Goal: Register for event/course: Sign up to attend an event or enroll in a course

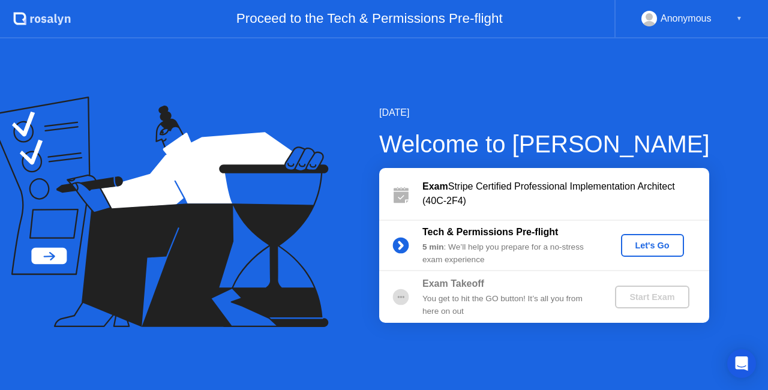
click at [615, 136] on div "Welcome to [PERSON_NAME]" at bounding box center [544, 144] width 331 height 36
click at [647, 245] on div "Let's Go" at bounding box center [652, 246] width 53 height 10
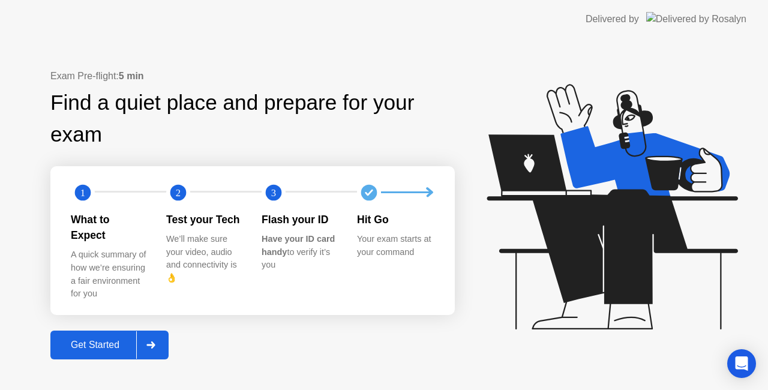
click at [91, 340] on div "Get Started" at bounding box center [95, 345] width 82 height 11
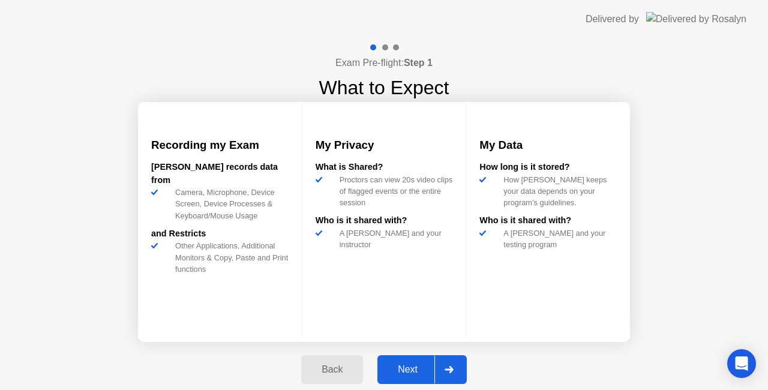
click at [409, 368] on div "Next" at bounding box center [407, 369] width 53 height 11
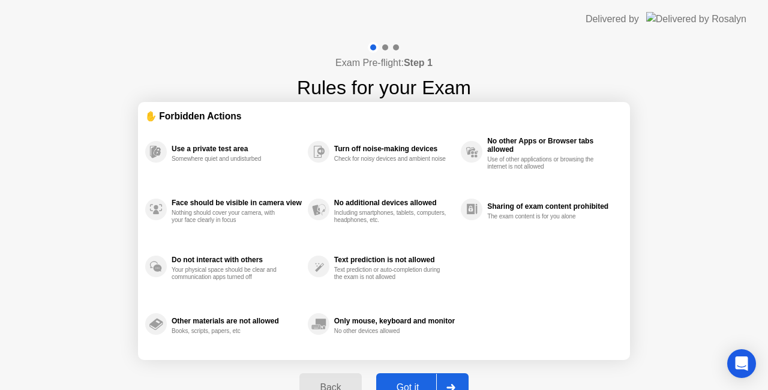
click at [415, 382] on div "Got it" at bounding box center [408, 387] width 56 height 11
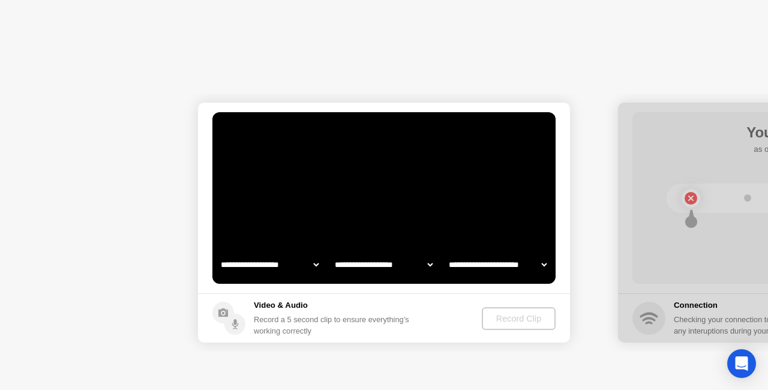
select select "**********"
select select "*******"
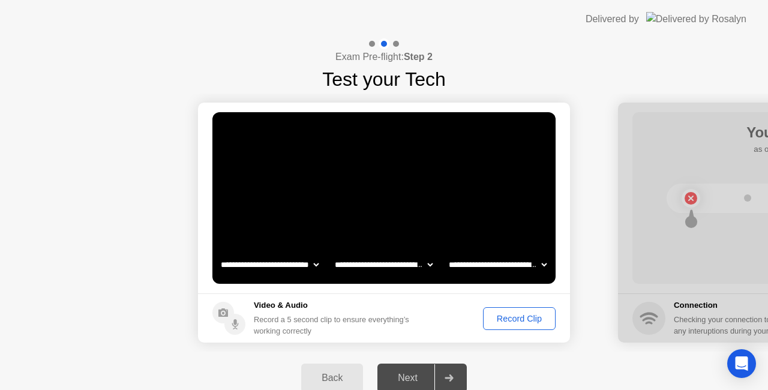
click at [514, 323] on div "Record Clip" at bounding box center [519, 319] width 64 height 10
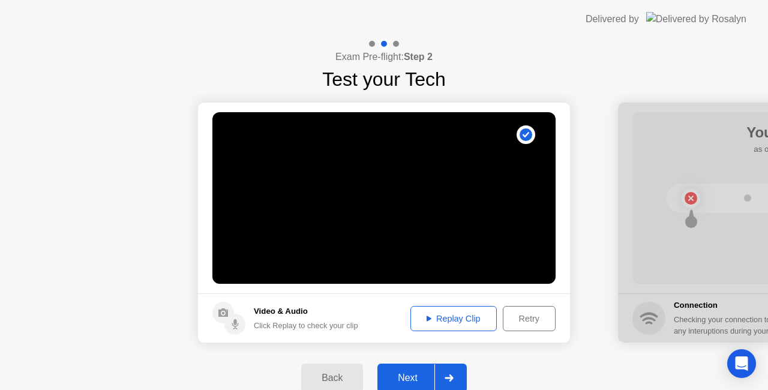
click at [453, 317] on div "Replay Clip" at bounding box center [454, 319] width 78 height 10
click at [414, 370] on button "Next" at bounding box center [421, 378] width 89 height 29
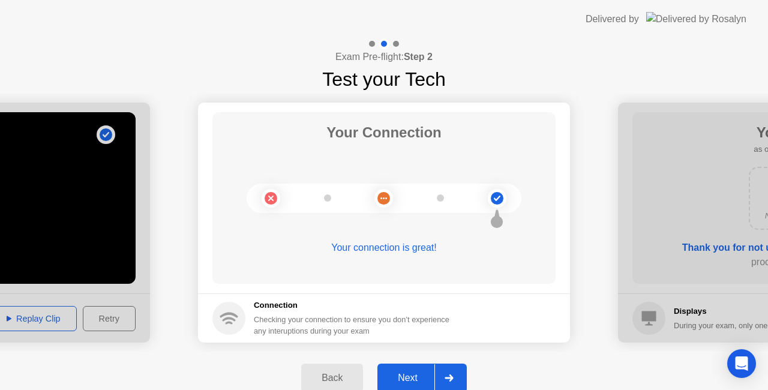
click at [406, 380] on div "Next" at bounding box center [407, 378] width 53 height 11
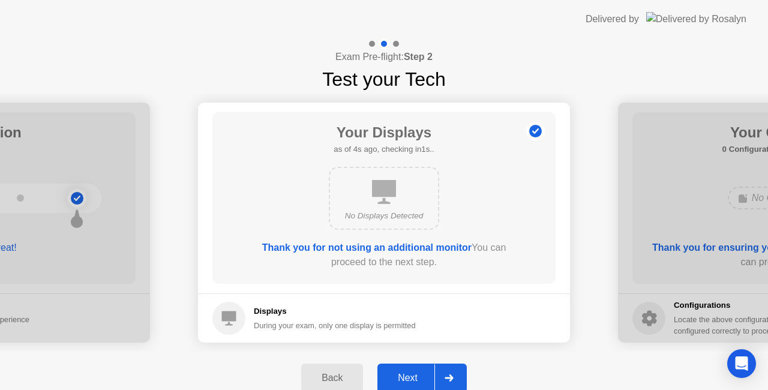
click at [424, 369] on button "Next" at bounding box center [421, 378] width 89 height 29
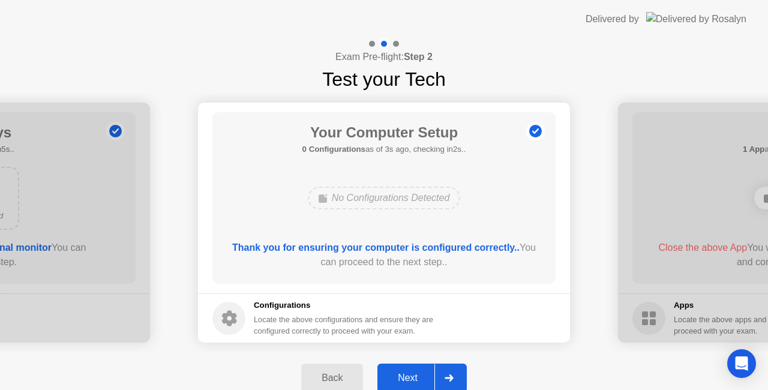
click at [410, 378] on div "Next" at bounding box center [407, 378] width 53 height 11
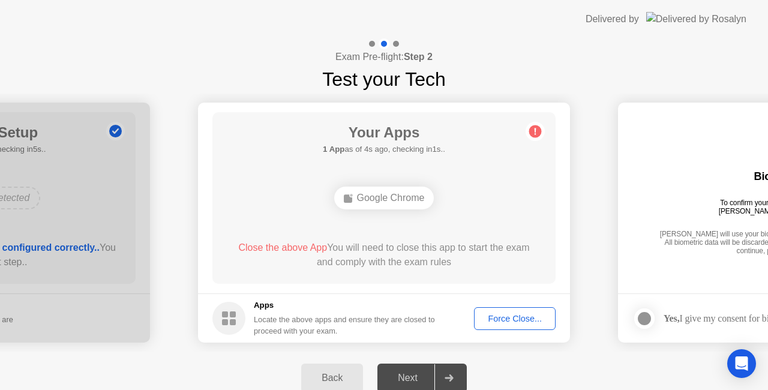
click at [461, 149] on div "Your Apps 1 App as of 4s ago, checking in1s.. Google Chrome Close the above App…" at bounding box center [383, 198] width 343 height 172
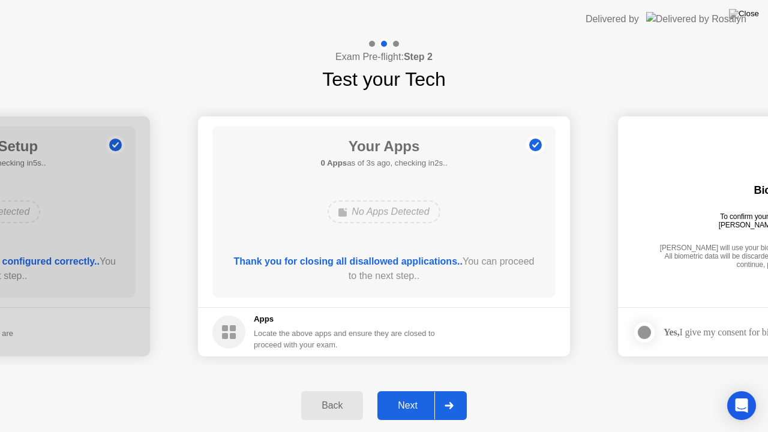
click at [400, 389] on button "Next" at bounding box center [421, 405] width 89 height 29
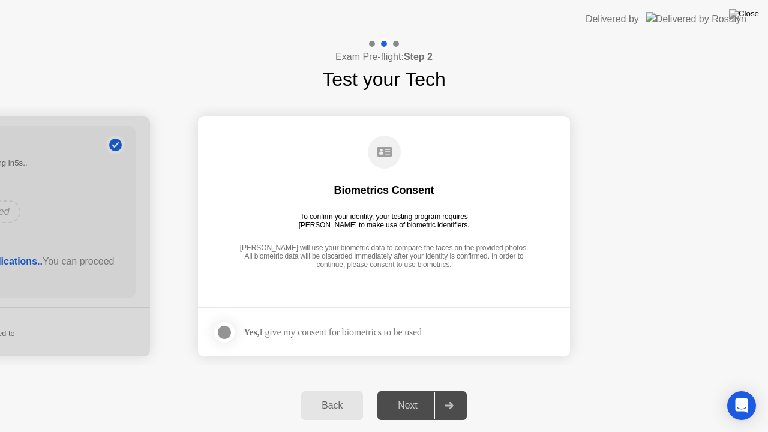
click at [422, 334] on div "Yes, I give my consent for biometrics to be used" at bounding box center [333, 331] width 178 height 11
click at [225, 331] on div at bounding box center [224, 332] width 14 height 14
click at [392, 389] on div "Next" at bounding box center [407, 405] width 53 height 11
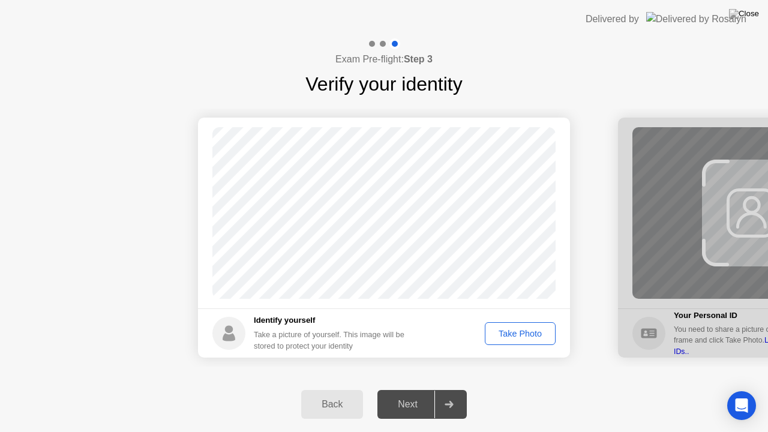
click at [508, 337] on div "Take Photo" at bounding box center [520, 334] width 62 height 10
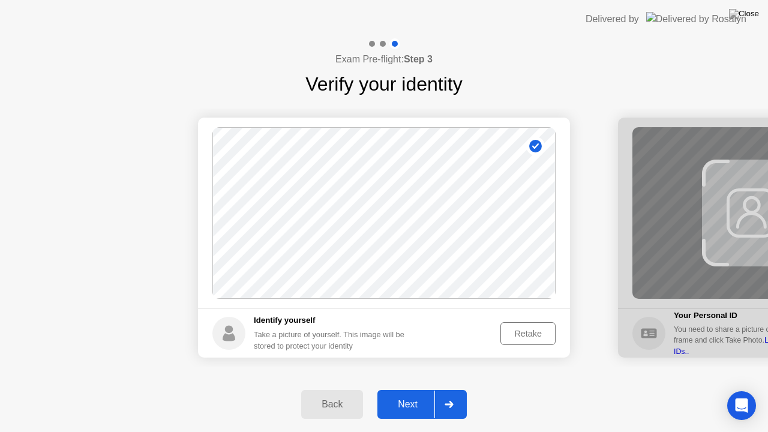
click at [401, 389] on button "Next" at bounding box center [421, 404] width 89 height 29
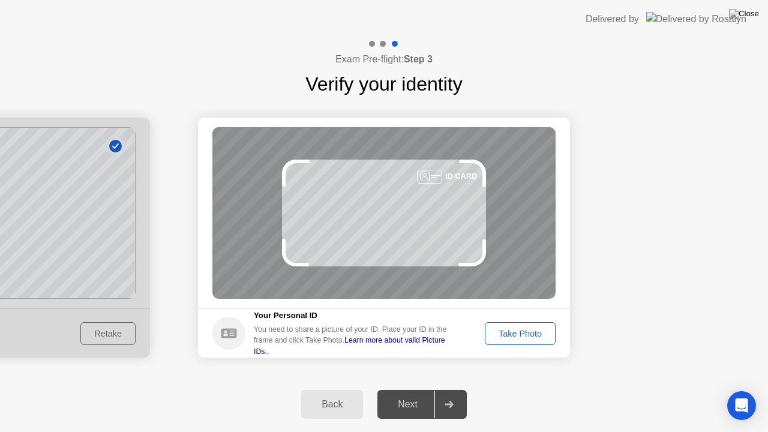
click at [508, 335] on div "Take Photo" at bounding box center [520, 334] width 62 height 10
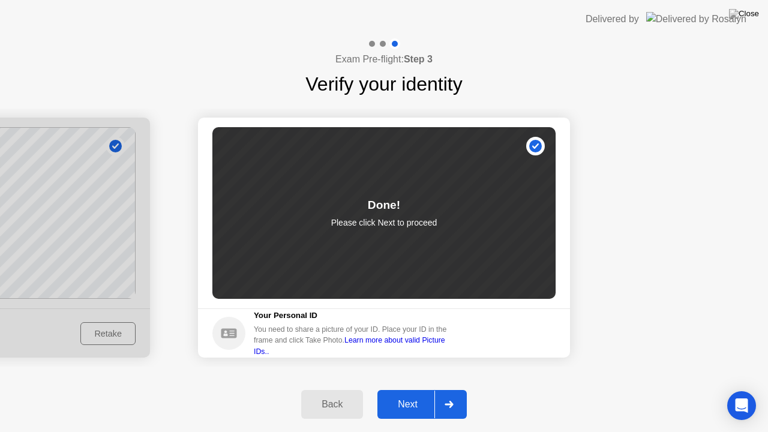
click at [416, 389] on div "Next" at bounding box center [407, 404] width 53 height 11
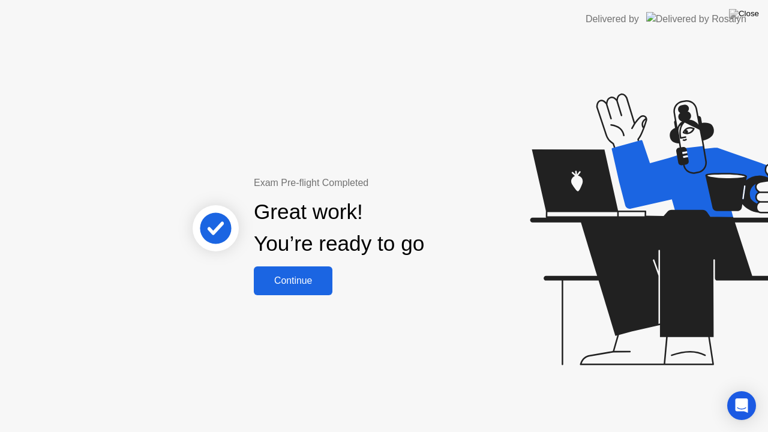
click at [310, 278] on div "Continue" at bounding box center [292, 280] width 71 height 11
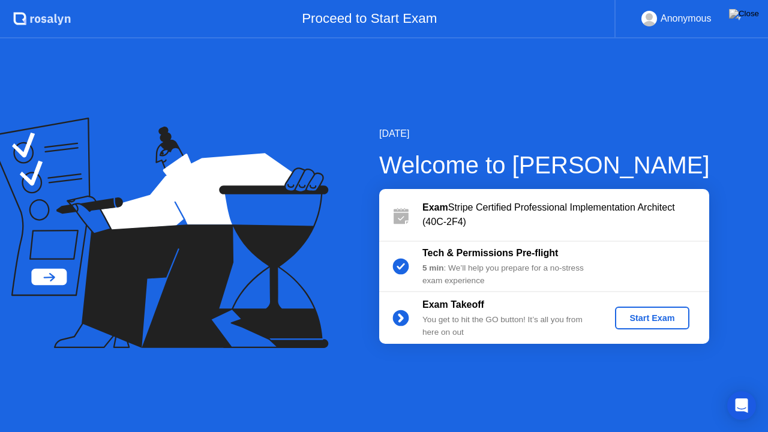
click at [626, 313] on div "Start Exam" at bounding box center [652, 318] width 64 height 10
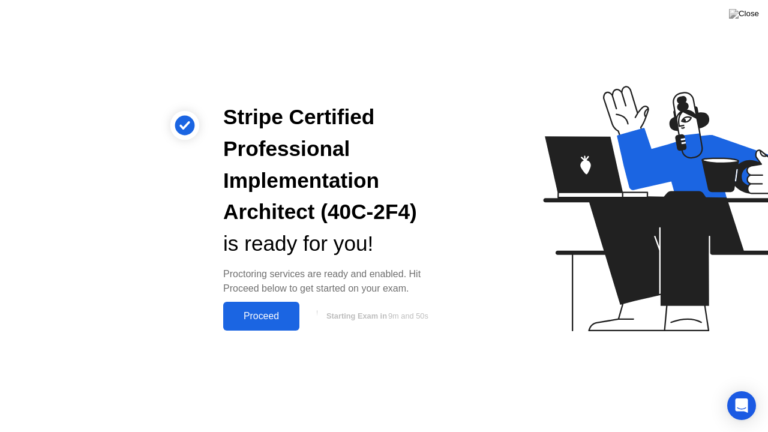
click at [265, 315] on div "Proceed" at bounding box center [261, 316] width 69 height 11
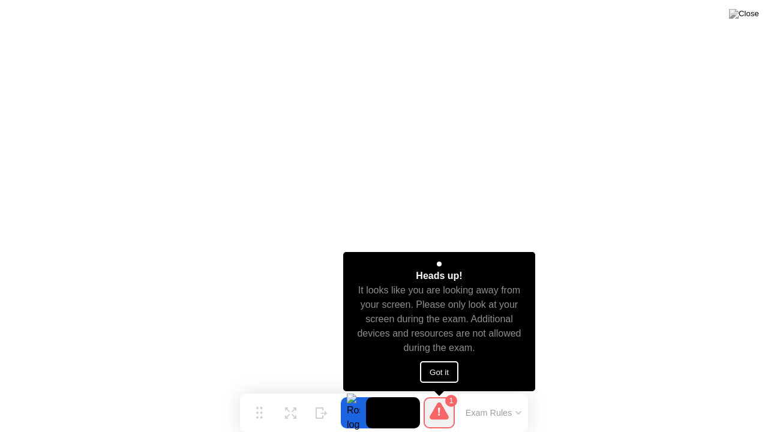
click at [440, 371] on button "Got it" at bounding box center [439, 372] width 38 height 22
